Goal: Navigation & Orientation: Find specific page/section

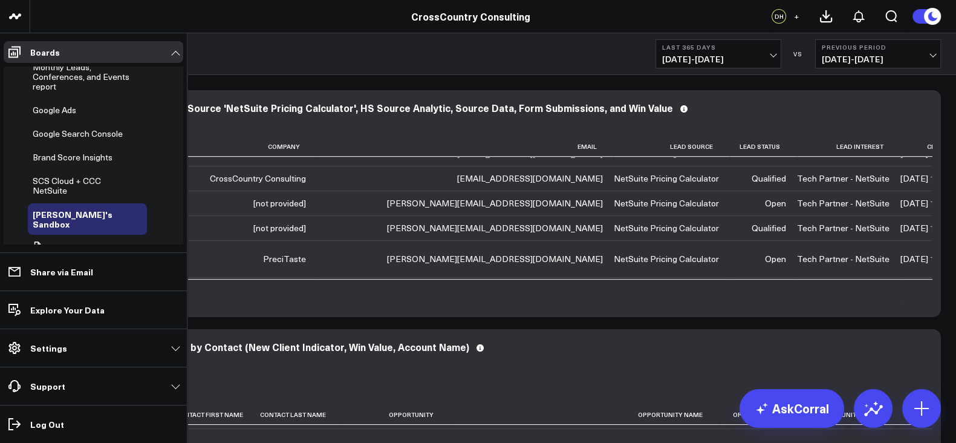
scroll to position [426, 0]
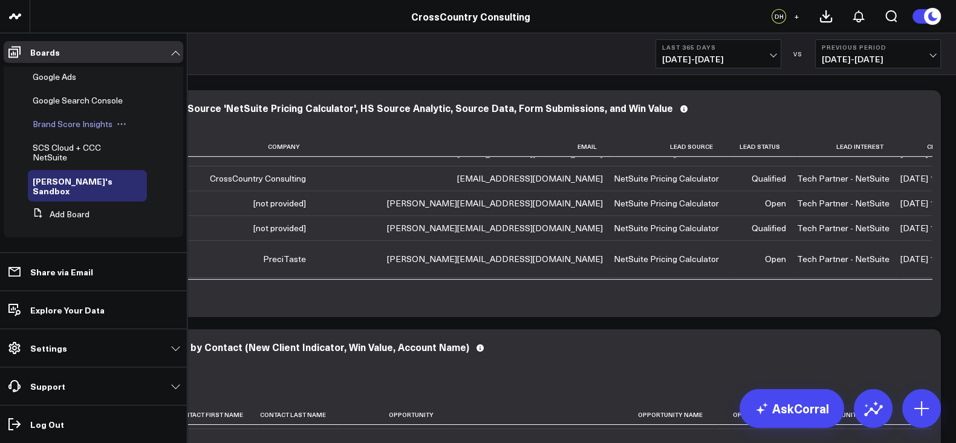
click at [70, 129] on span "Brand Score Insights" at bounding box center [73, 123] width 80 height 11
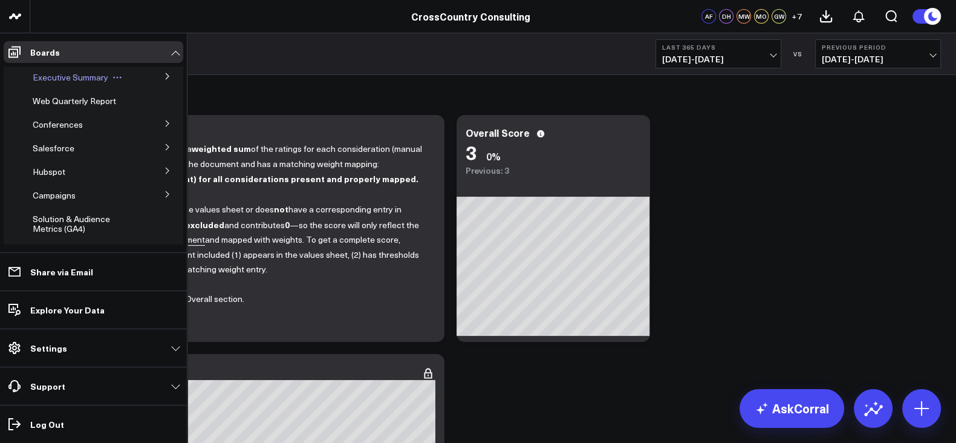
click at [66, 74] on span "Executive Summary" at bounding box center [71, 76] width 76 height 11
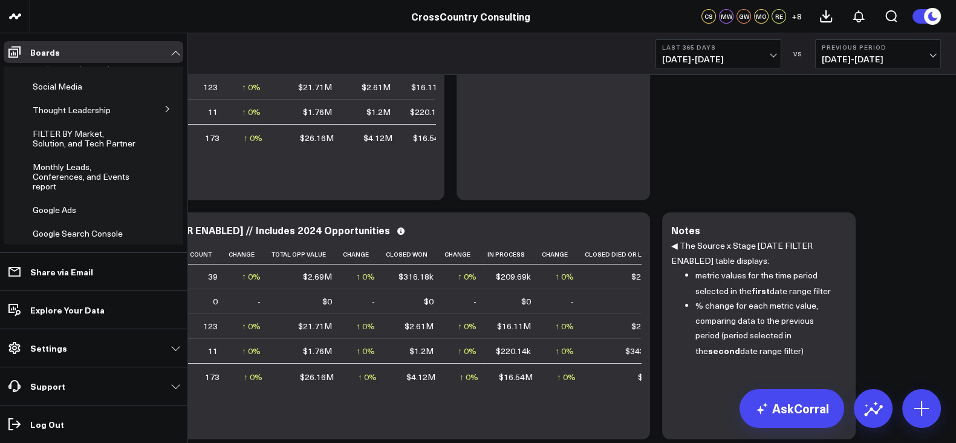
scroll to position [426, 0]
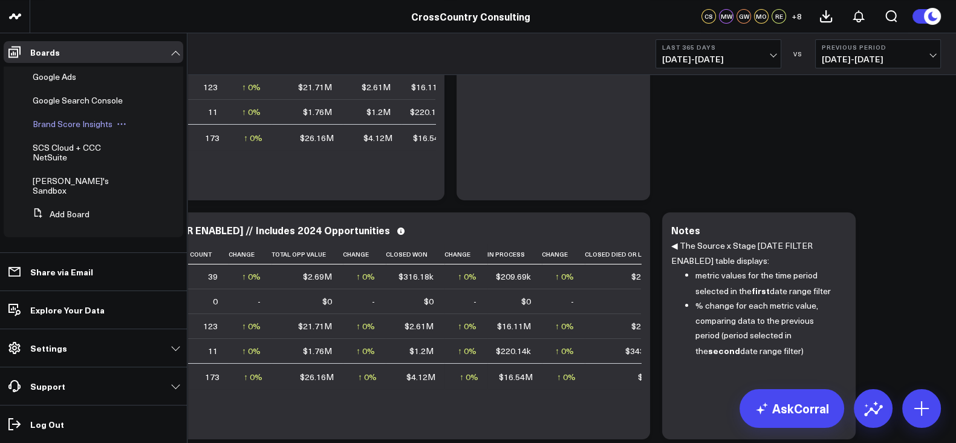
click at [68, 129] on span "Brand Score Insights" at bounding box center [73, 123] width 80 height 11
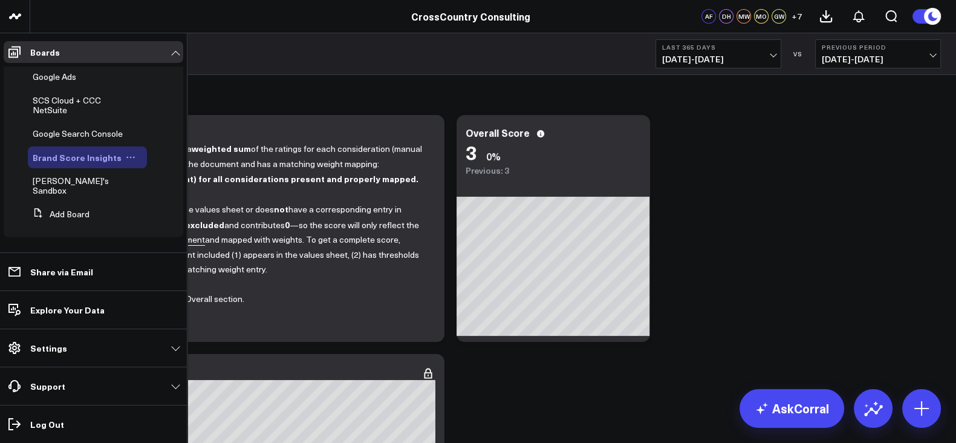
scroll to position [346, 0]
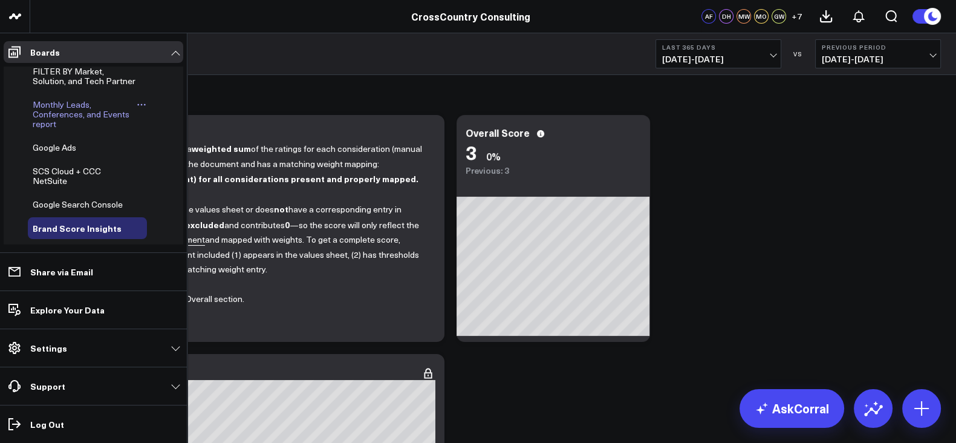
click at [83, 129] on span "Monthly Leads, Conferences, and Events report" at bounding box center [81, 114] width 97 height 31
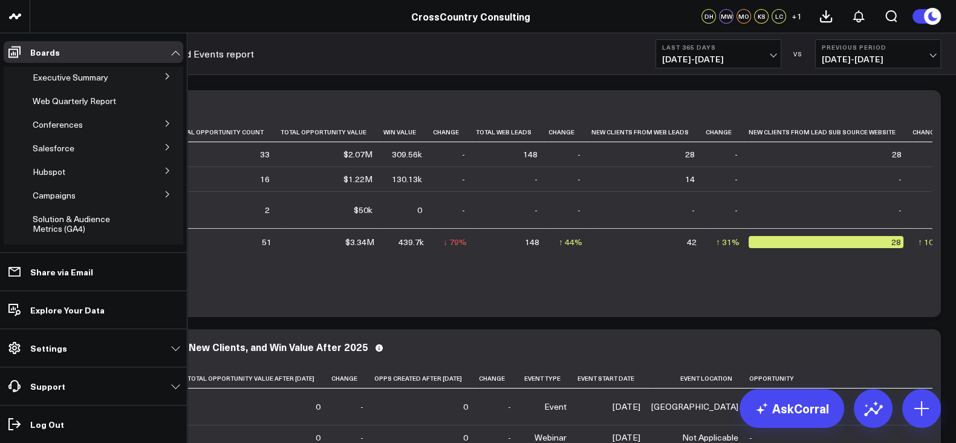
click at [164, 78] on icon at bounding box center [167, 76] width 7 height 7
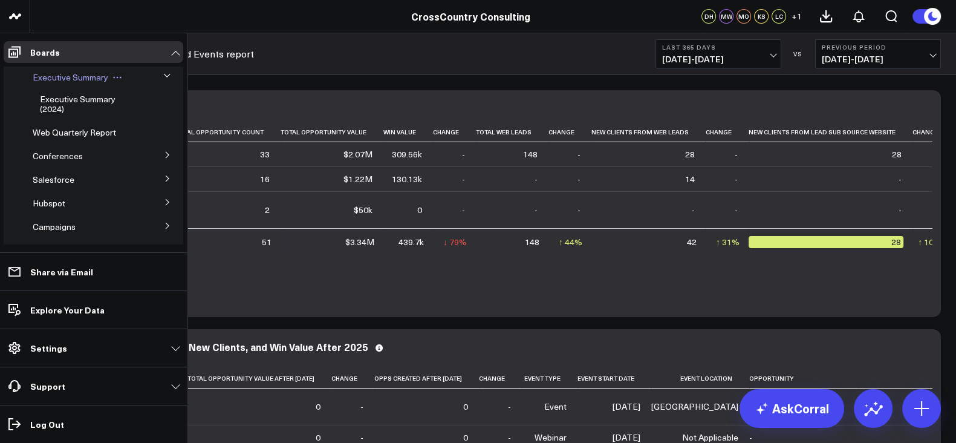
click at [80, 83] on div "Executive Summary" at bounding box center [87, 78] width 119 height 22
click at [60, 73] on span "Executive Summary" at bounding box center [71, 76] width 76 height 11
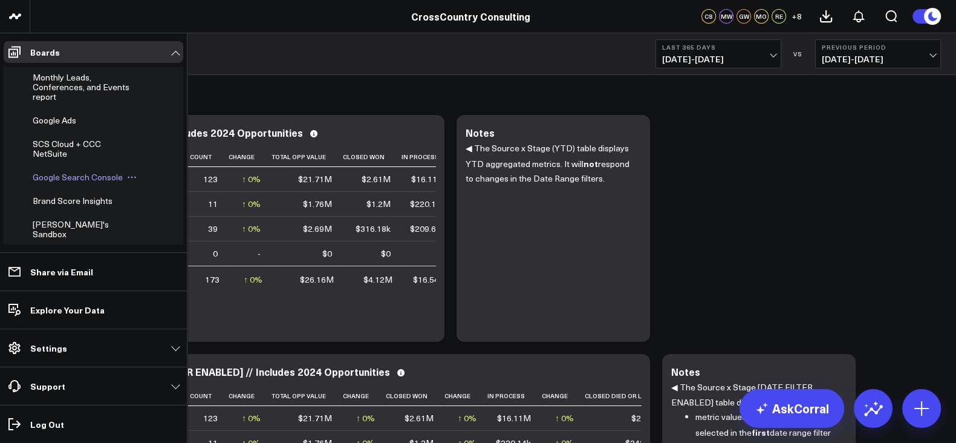
scroll to position [372, 0]
drag, startPoint x: 64, startPoint y: 108, endPoint x: 27, endPoint y: 31, distance: 84.9
click at [64, 103] on span "Monthly Leads, Conferences, and Events report" at bounding box center [81, 88] width 97 height 31
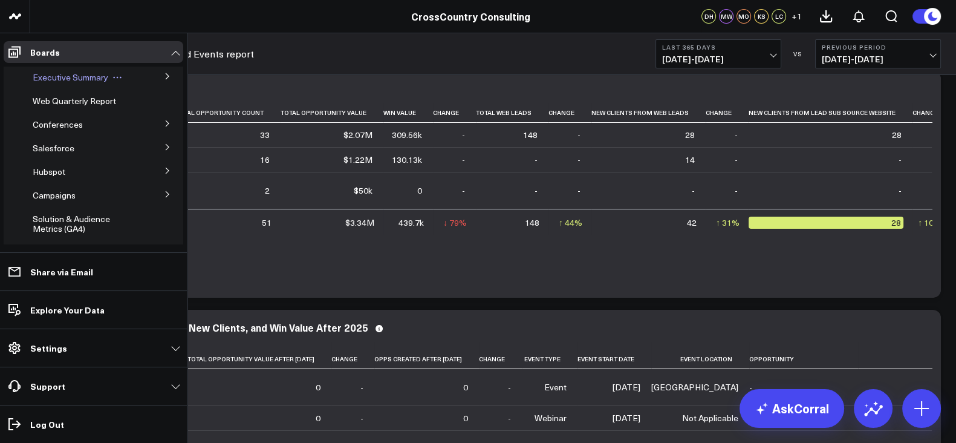
click at [73, 80] on span "Executive Summary" at bounding box center [71, 76] width 76 height 11
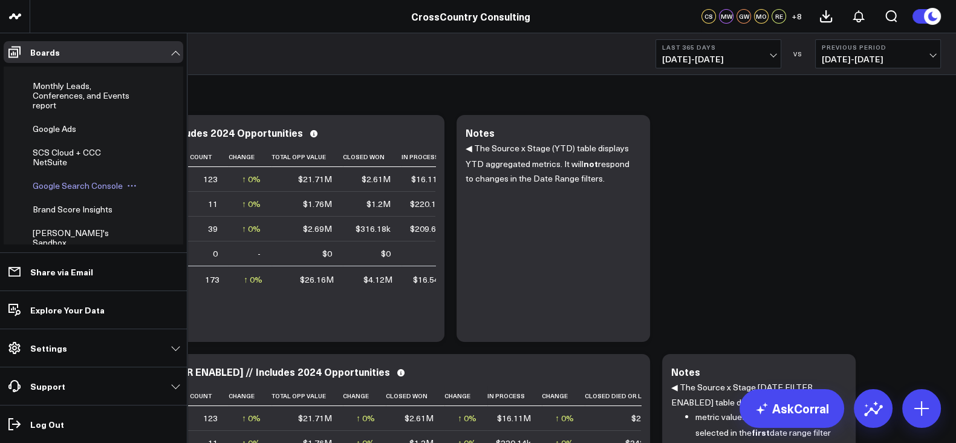
scroll to position [358, 0]
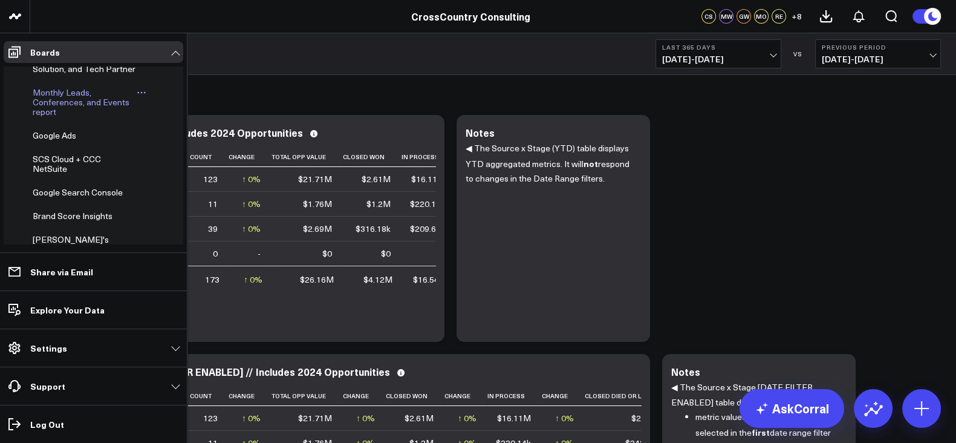
click at [60, 117] on span "Monthly Leads, Conferences, and Events report" at bounding box center [81, 101] width 97 height 31
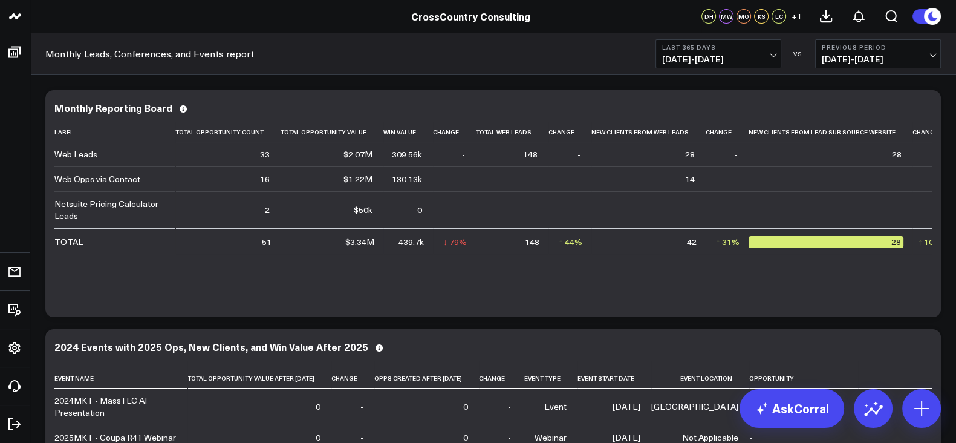
scroll to position [203, 0]
click at [712, 45] on b "Last 365 Days" at bounding box center [718, 47] width 112 height 7
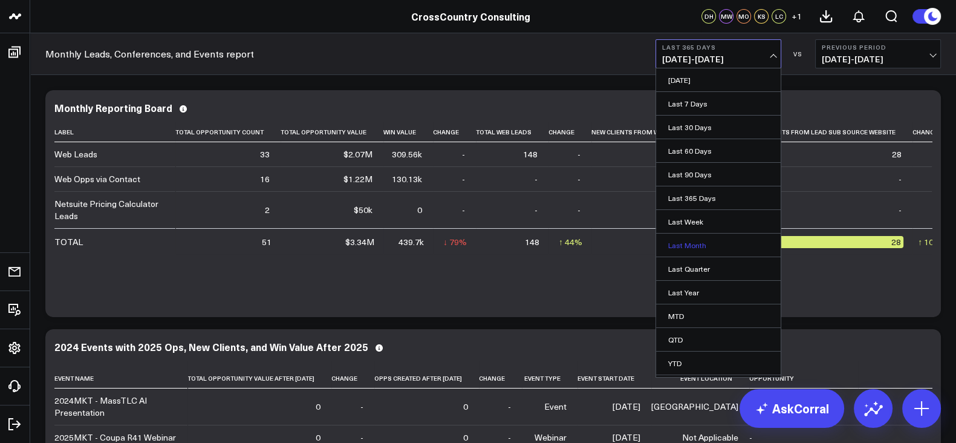
scroll to position [19, 0]
click at [696, 337] on link "YTD" at bounding box center [718, 343] width 125 height 23
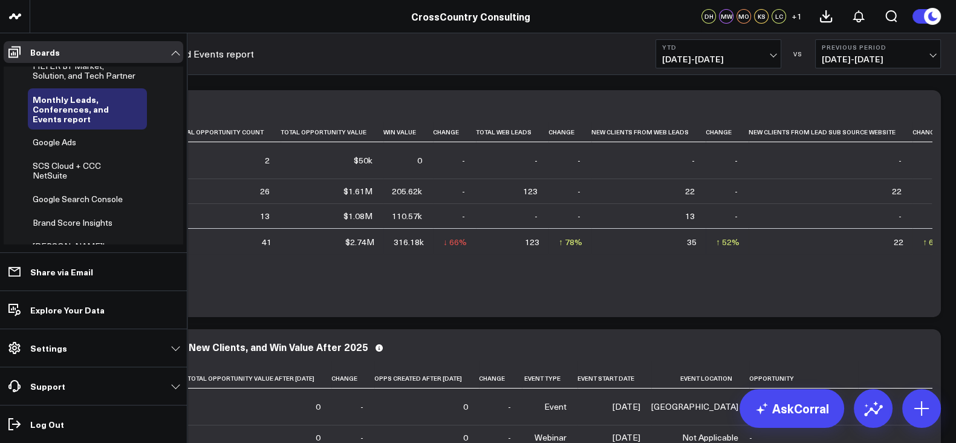
scroll to position [426, 0]
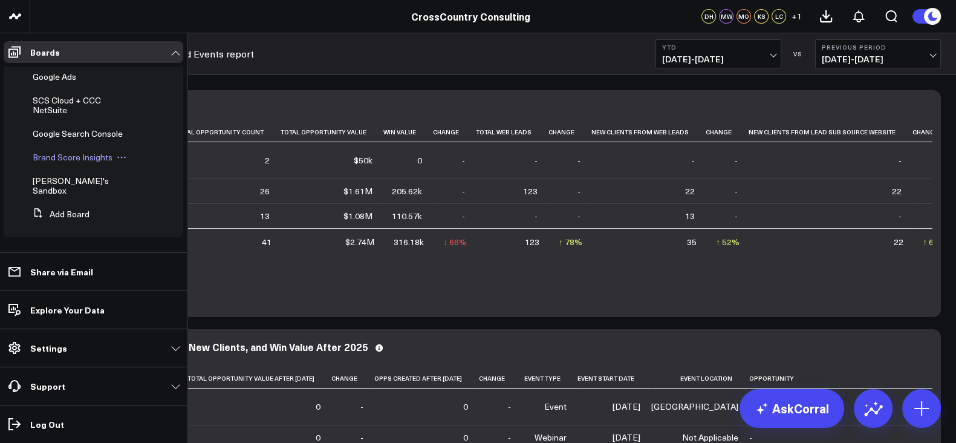
click at [63, 163] on span "Brand Score Insights" at bounding box center [73, 156] width 80 height 11
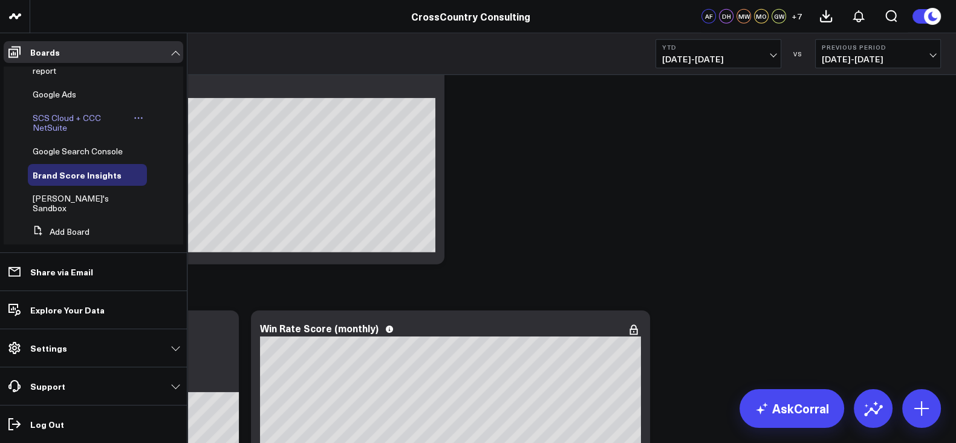
scroll to position [380, 0]
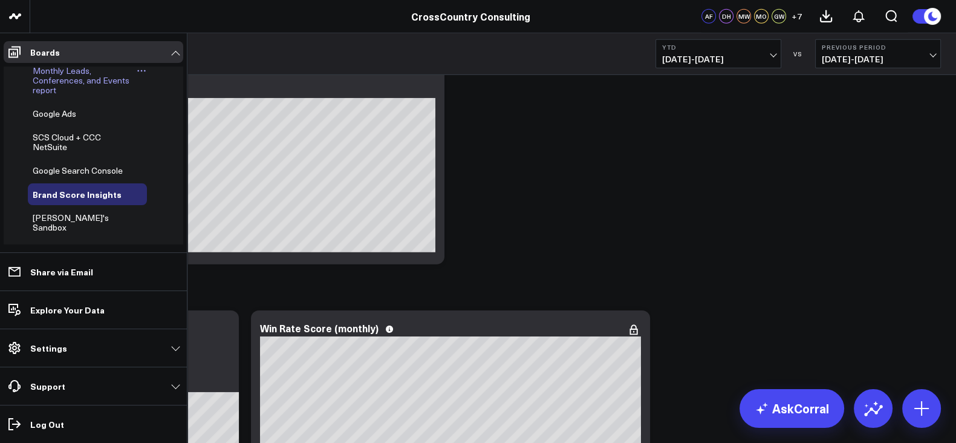
click at [57, 95] on link "Monthly Leads, Conferences, and Events report" at bounding box center [85, 80] width 104 height 29
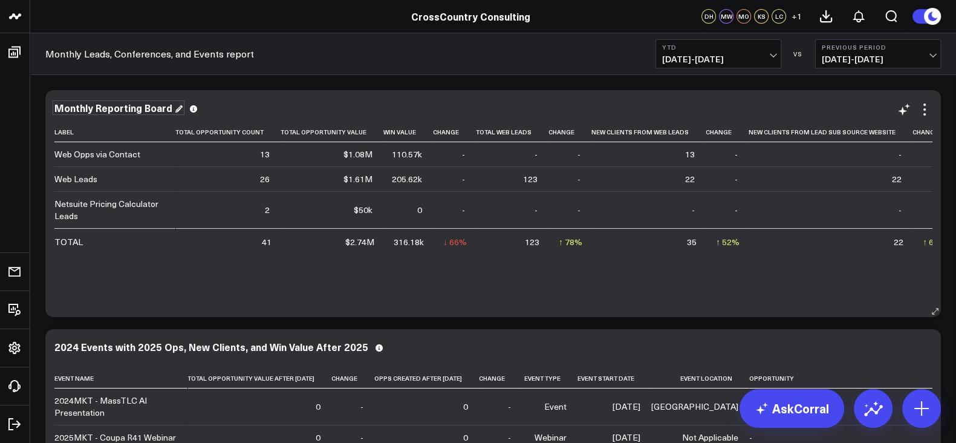
click at [116, 105] on div "Monthly Reporting Board" at bounding box center [118, 107] width 128 height 11
click at [116, 105] on div "Monthly Reporting Board" at bounding box center [114, 107] width 120 height 11
click at [174, 49] on link "Monthly Leads, Conferences, and Events report" at bounding box center [149, 53] width 209 height 13
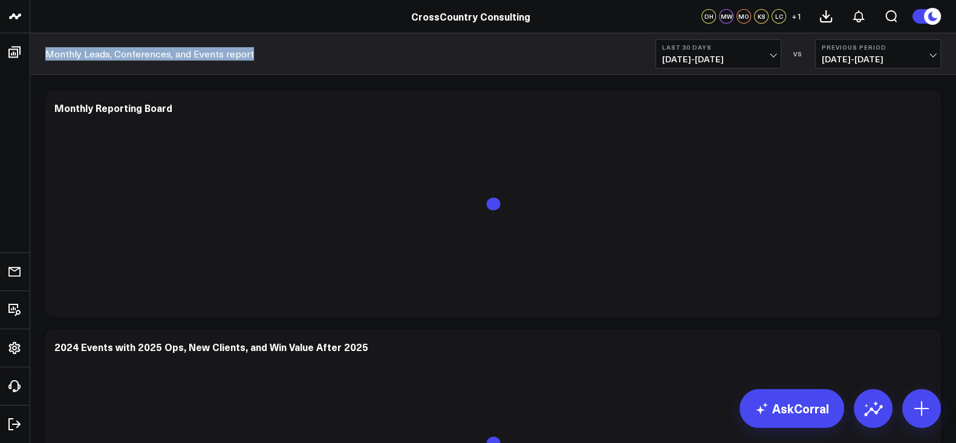
drag, startPoint x: 285, startPoint y: 51, endPoint x: 46, endPoint y: 53, distance: 238.9
click at [46, 53] on div "Monthly Leads, Conferences, and Events report Last 30 Days [DATE] - [DATE] VS P…" at bounding box center [493, 54] width 926 height 42
copy link "Monthly Leads, Conferences, and Events report"
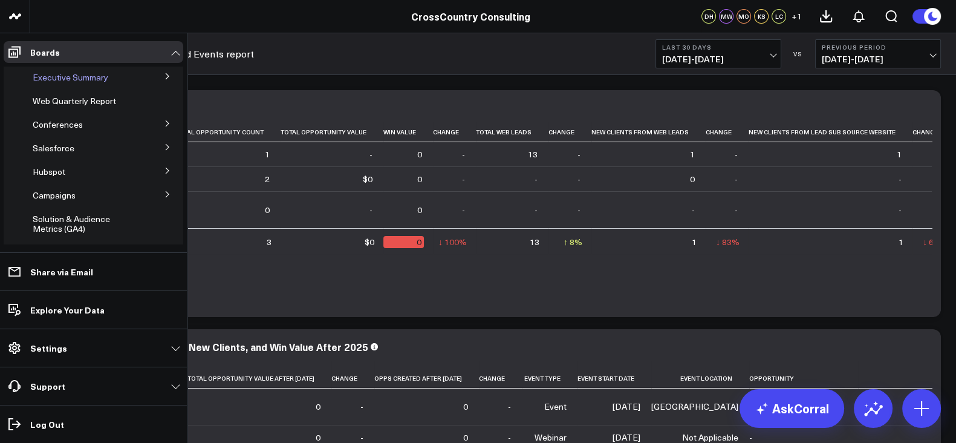
click at [73, 80] on span "Executive Summary" at bounding box center [71, 76] width 76 height 11
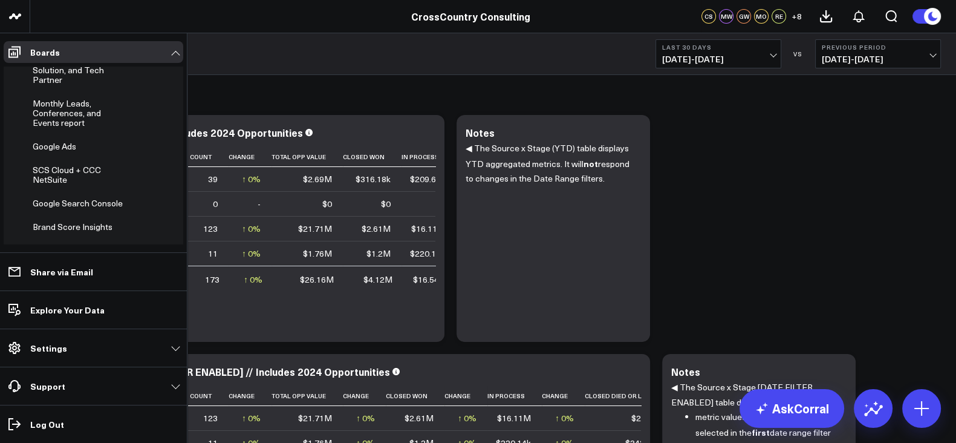
scroll to position [426, 0]
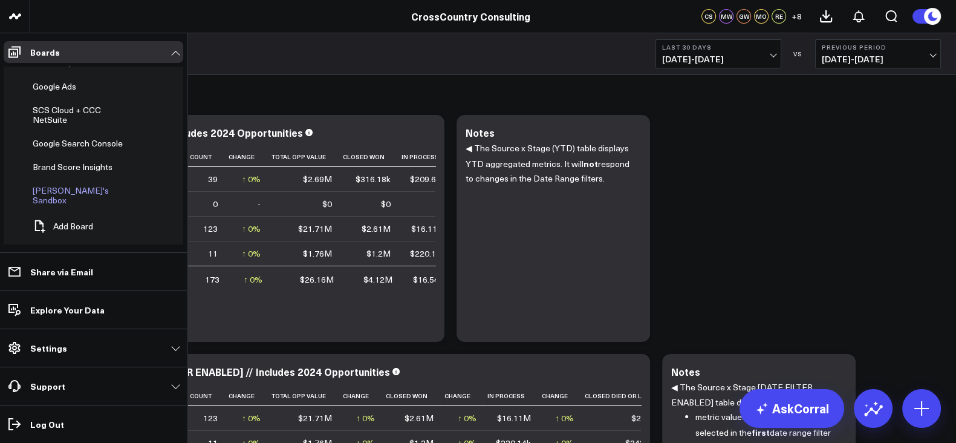
click at [68, 180] on div "[PERSON_NAME]'s Sandbox" at bounding box center [87, 195] width 119 height 31
click at [59, 187] on span "[PERSON_NAME]'s Sandbox" at bounding box center [71, 194] width 76 height 21
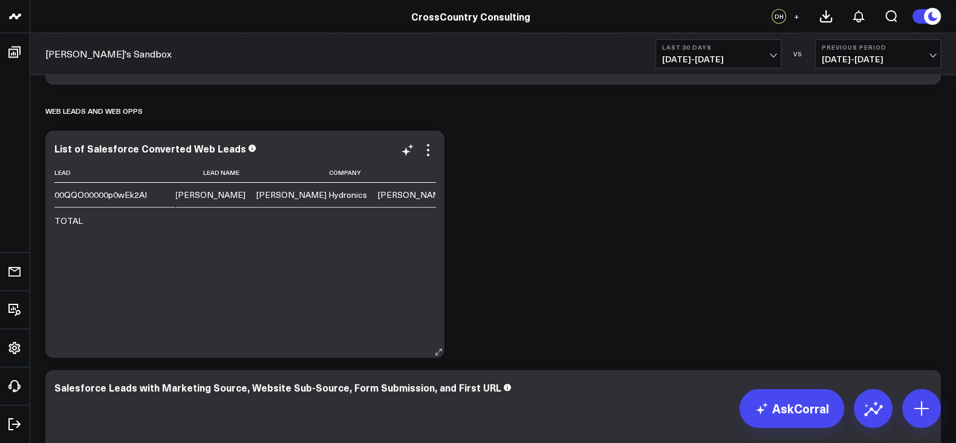
scroll to position [471, 0]
click at [729, 59] on span "[DATE] - [DATE]" at bounding box center [718, 59] width 112 height 10
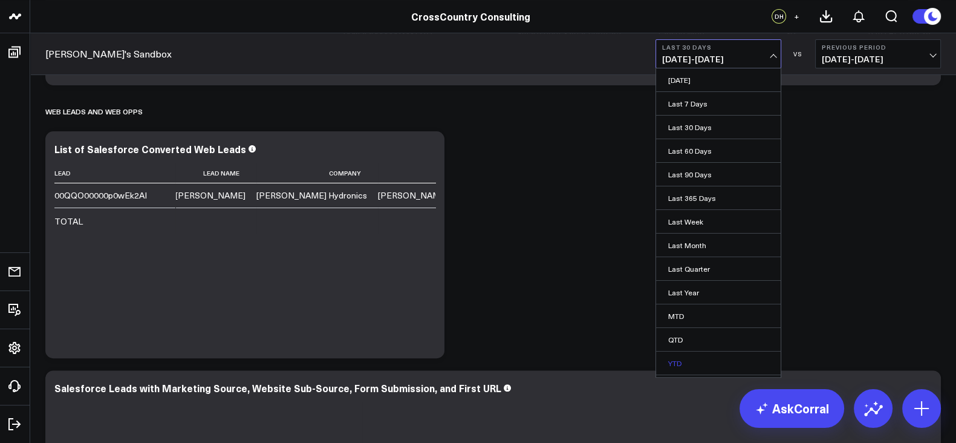
click at [683, 359] on link "YTD" at bounding box center [718, 362] width 125 height 23
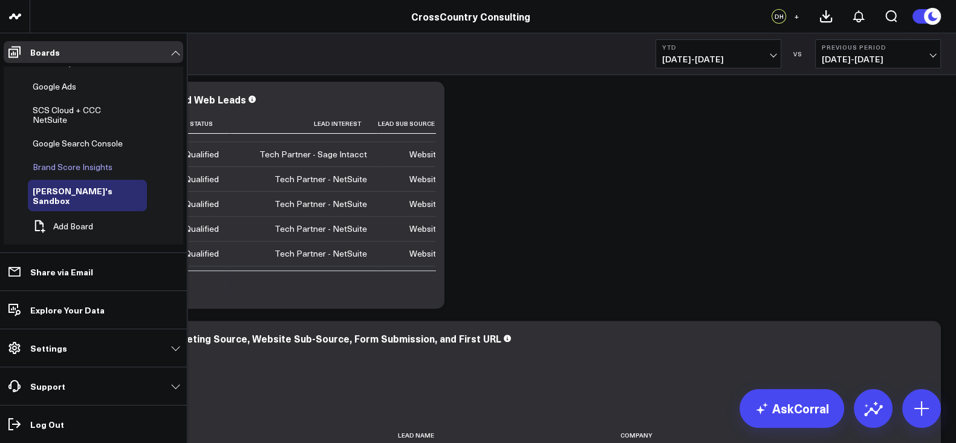
scroll to position [349, 0]
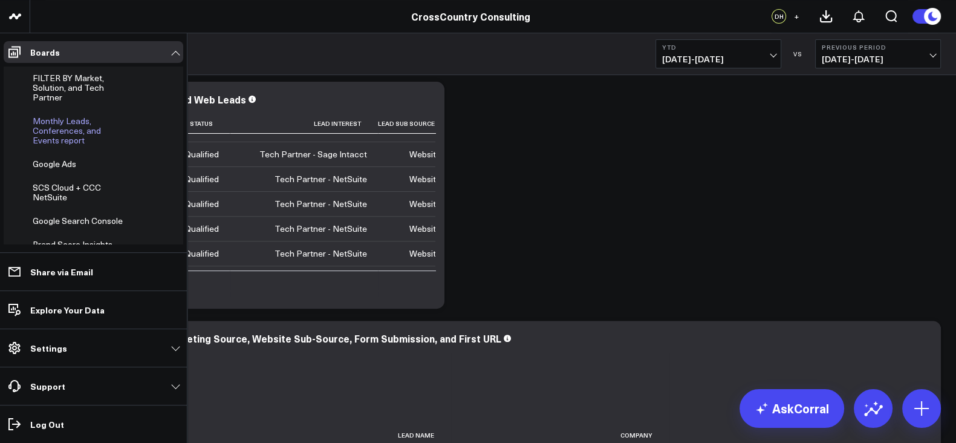
click at [72, 135] on span "Monthly Leads, Conferences, and Events report" at bounding box center [67, 130] width 68 height 31
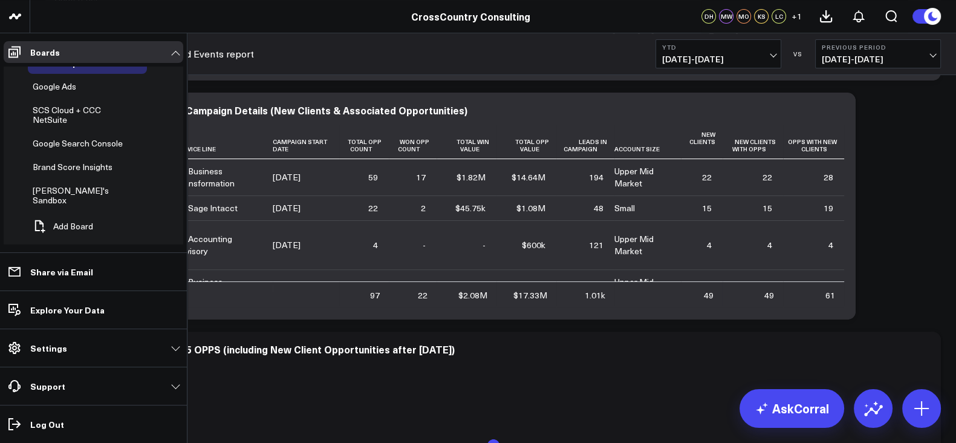
scroll to position [501, 0]
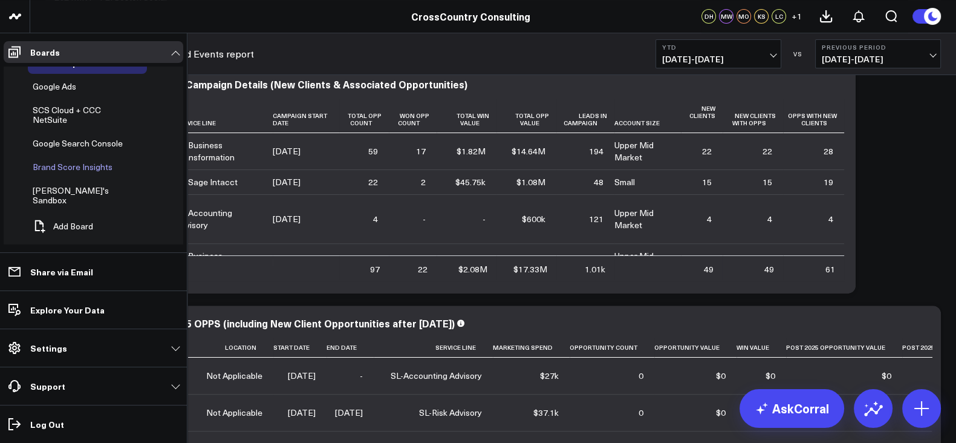
click at [86, 168] on span "Brand Score Insights" at bounding box center [73, 166] width 80 height 11
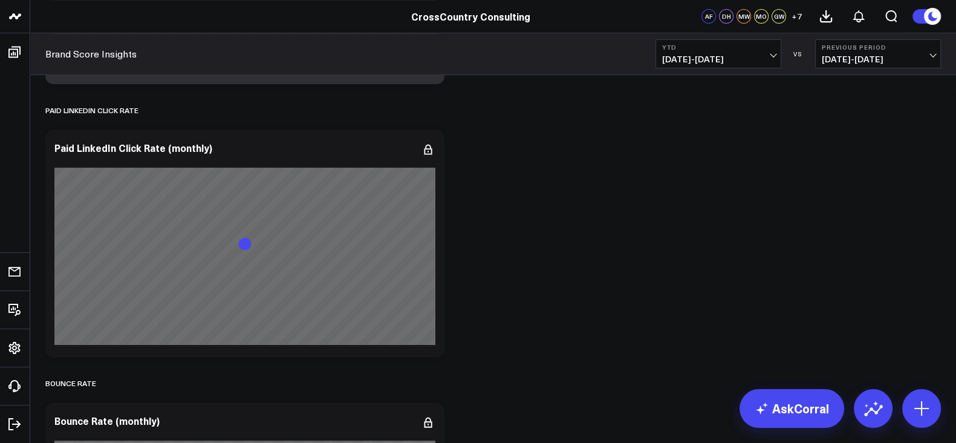
scroll to position [6255, 0]
